Goal: Navigation & Orientation: Find specific page/section

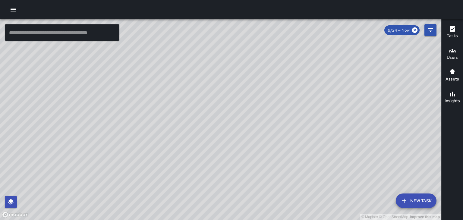
click at [219, 101] on div "© Mapbox © OpenStreetMap Improve this map" at bounding box center [220, 119] width 441 height 201
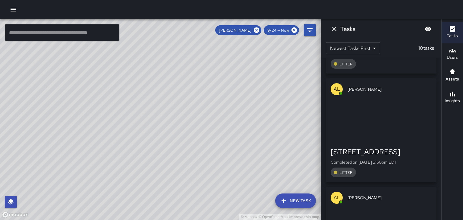
scroll to position [194, 0]
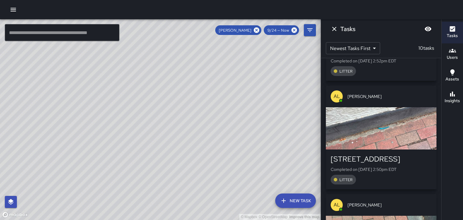
click at [414, 141] on div "button" at bounding box center [381, 128] width 111 height 42
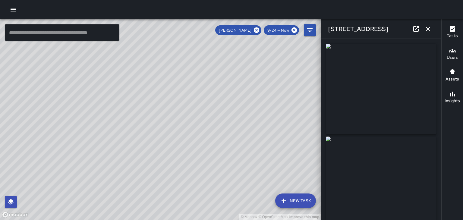
type input "**********"
click at [428, 29] on icon "button" at bounding box center [428, 29] width 4 height 4
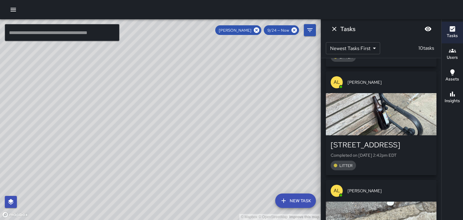
scroll to position [426, 0]
click at [421, 127] on div "button" at bounding box center [381, 114] width 111 height 42
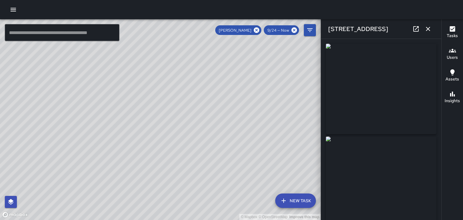
click at [428, 32] on icon "button" at bounding box center [427, 28] width 7 height 7
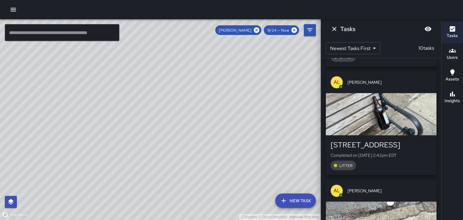
click at [0, 27] on div "© Mapbox © OpenStreetMap Improve this map" at bounding box center [160, 119] width 321 height 201
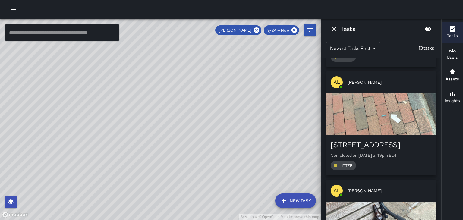
scroll to position [751, 0]
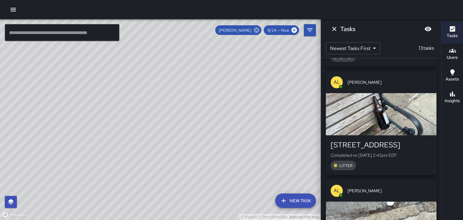
click at [257, 30] on icon at bounding box center [256, 30] width 7 height 7
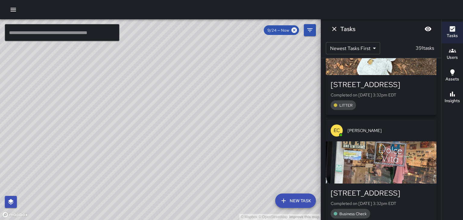
click at [207, 74] on div "© Mapbox © OpenStreetMap Improve this map" at bounding box center [160, 119] width 321 height 201
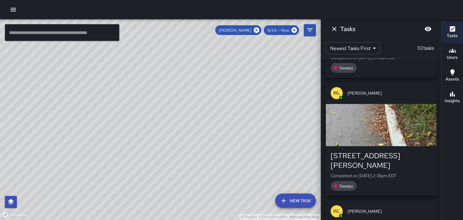
click at [332, 28] on icon "Dismiss" at bounding box center [334, 28] width 7 height 7
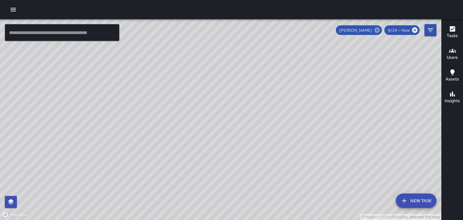
click at [375, 30] on icon at bounding box center [376, 29] width 5 height 5
click at [116, 144] on div "© Mapbox © OpenStreetMap Improve this map" at bounding box center [220, 119] width 441 height 201
click at [145, 126] on div "© Mapbox © OpenStreetMap Improve this map" at bounding box center [220, 119] width 441 height 201
click at [457, 54] on h6 "Users" at bounding box center [452, 57] width 11 height 7
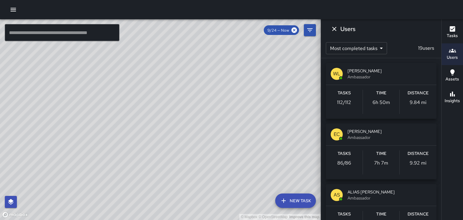
click at [409, 129] on span "[PERSON_NAME]" at bounding box center [390, 131] width 84 height 6
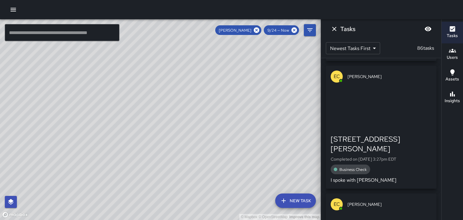
scroll to position [0, 0]
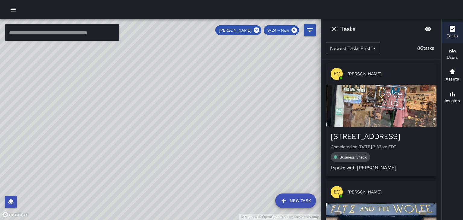
click at [420, 74] on span "[PERSON_NAME]" at bounding box center [390, 74] width 84 height 6
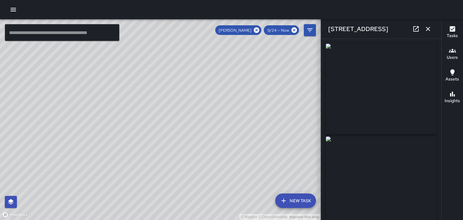
type input "**********"
click at [10, 9] on icon "button" at bounding box center [13, 9] width 7 height 7
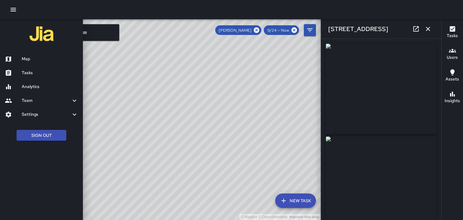
click at [68, 103] on h6 "Team" at bounding box center [46, 100] width 49 height 7
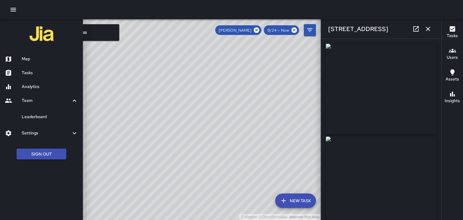
click at [72, 103] on icon at bounding box center [74, 100] width 7 height 7
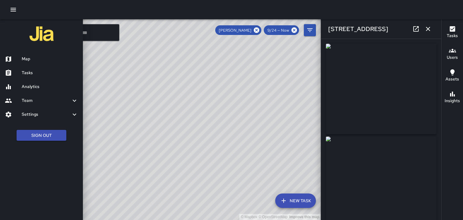
click at [72, 104] on icon at bounding box center [74, 100] width 7 height 7
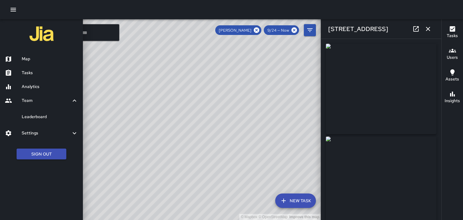
click at [63, 119] on h6 "Leaderboard" at bounding box center [50, 117] width 56 height 7
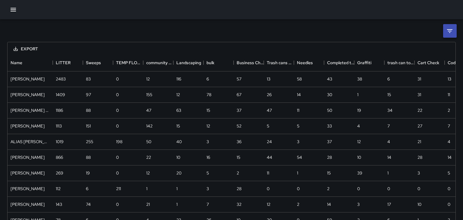
scroll to position [174, 448]
